Goal: Communication & Community: Answer question/provide support

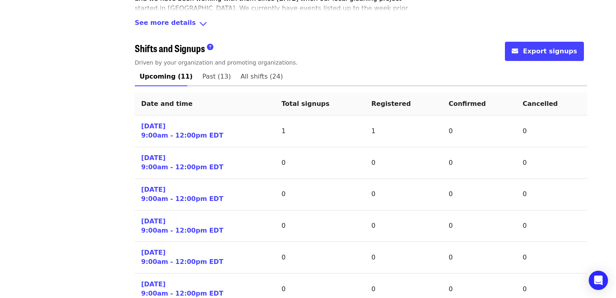
scroll to position [309, 0]
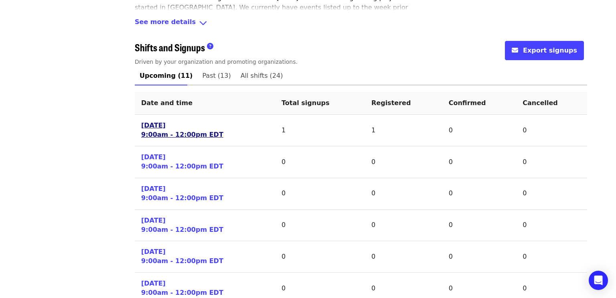
click at [168, 132] on link "[DATE] 9:00am - 12:00pm EDT" at bounding box center [182, 130] width 82 height 18
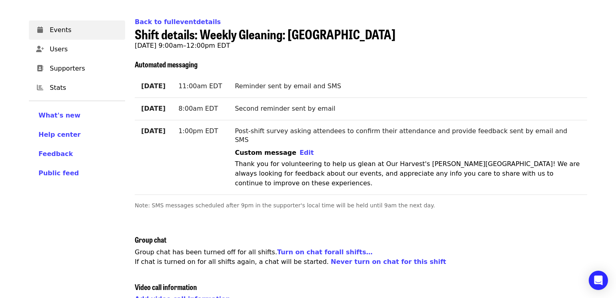
scroll to position [172, 0]
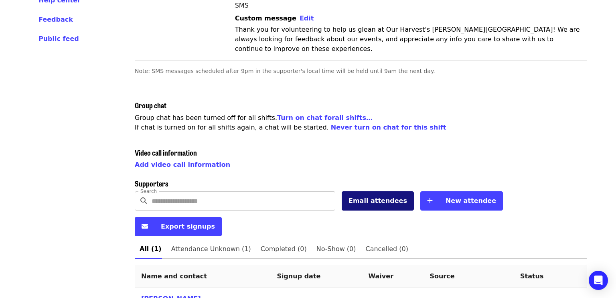
click at [358, 197] on span "Email attendees" at bounding box center [377, 201] width 59 height 8
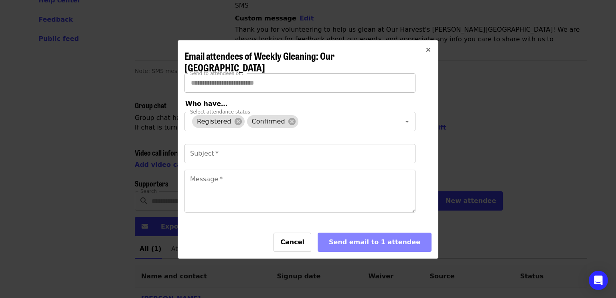
click at [280, 156] on input "Subject   *" at bounding box center [299, 153] width 231 height 19
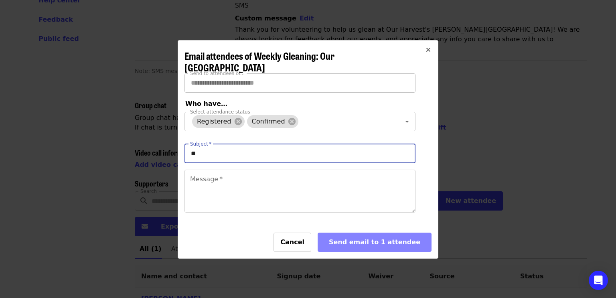
type input "*"
type input "**********"
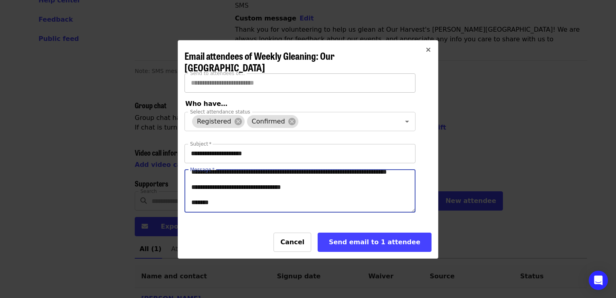
scroll to position [47, 0]
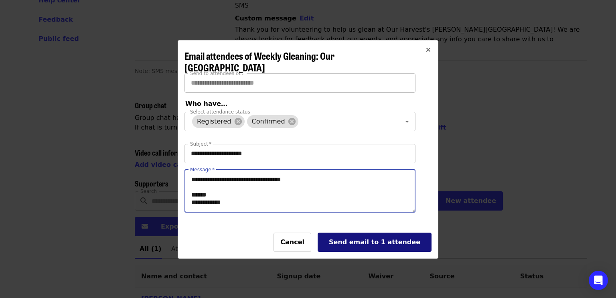
type textarea "**********"
click at [377, 242] on div "Send email to 1 attendee" at bounding box center [374, 242] width 100 height 10
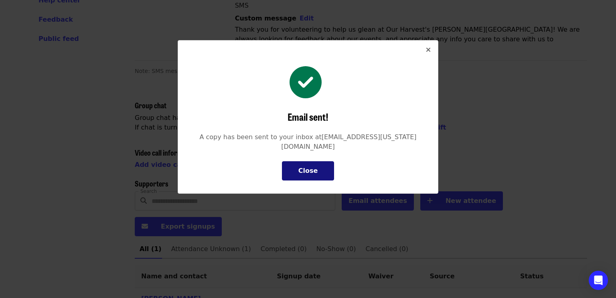
click at [310, 166] on div "Close" at bounding box center [308, 171] width 20 height 10
